Goal: Task Accomplishment & Management: Manage account settings

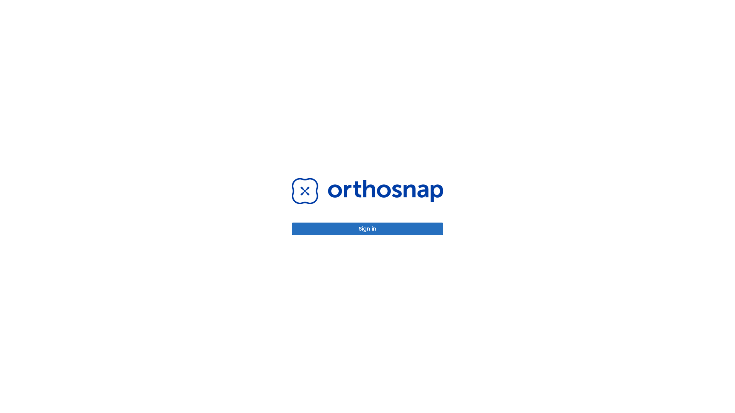
click at [367, 229] on button "Sign in" at bounding box center [368, 229] width 152 height 13
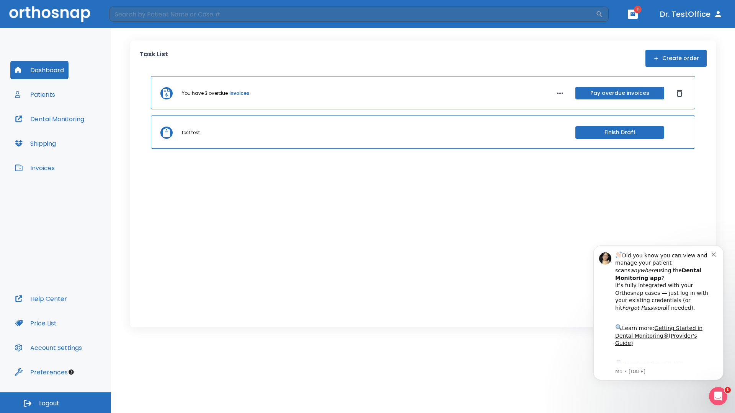
click at [55, 403] on span "Logout" at bounding box center [49, 404] width 20 height 8
